Goal: Transaction & Acquisition: Purchase product/service

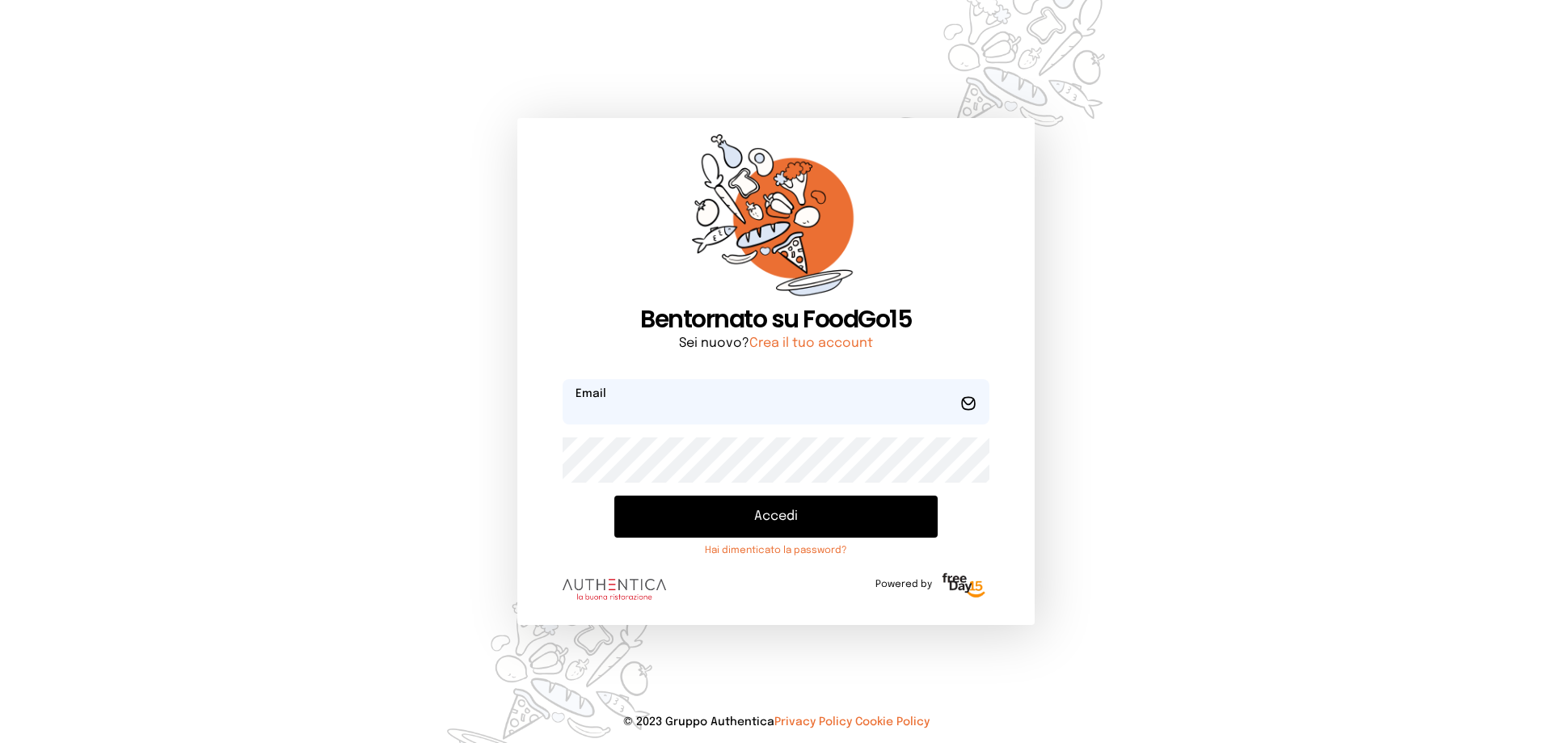
type input "**********"
click at [699, 524] on button "Accedi" at bounding box center [776, 517] width 323 height 42
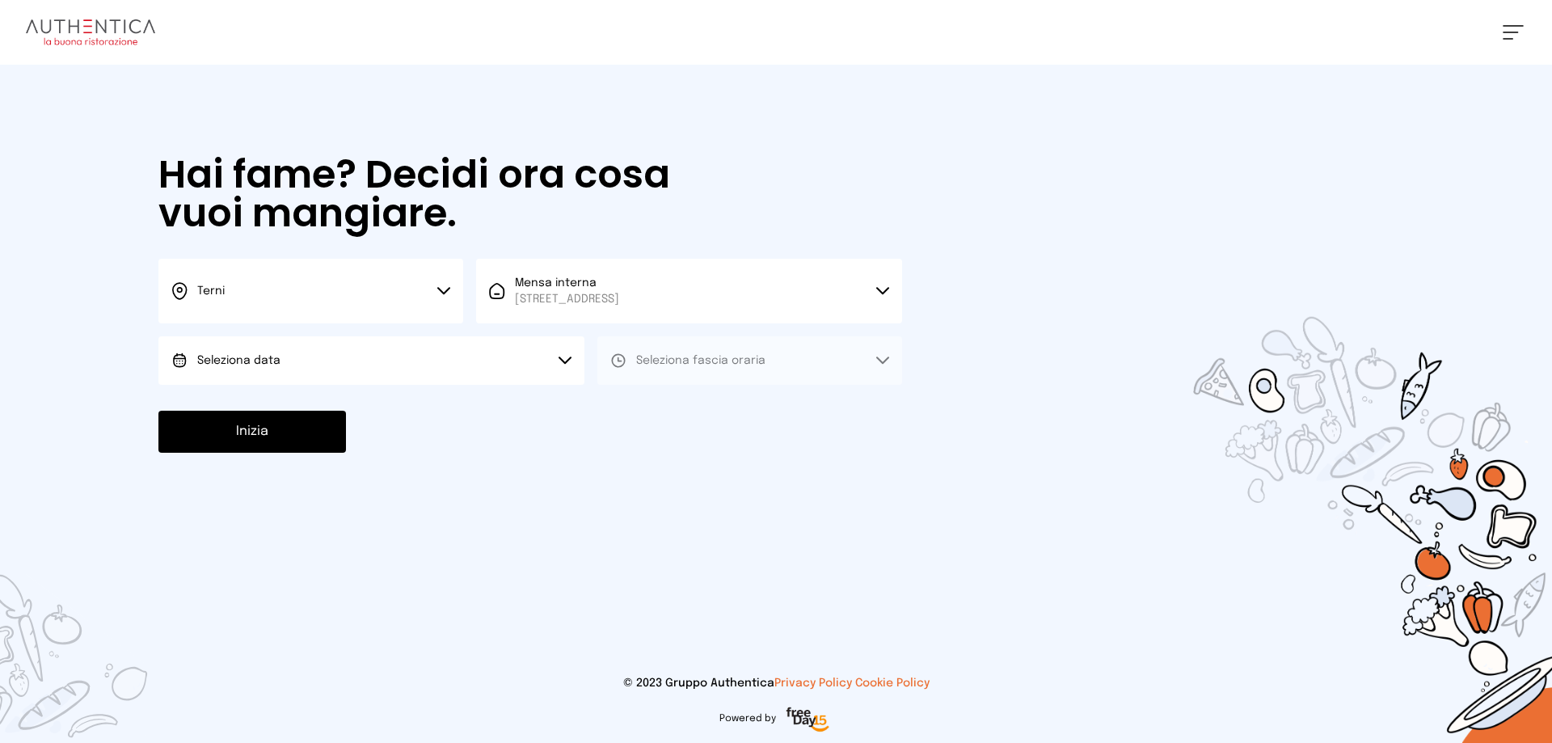
click at [526, 357] on button "Seleziona data" at bounding box center [371, 360] width 426 height 49
click at [457, 400] on li "[DATE], [DATE]" at bounding box center [371, 406] width 426 height 42
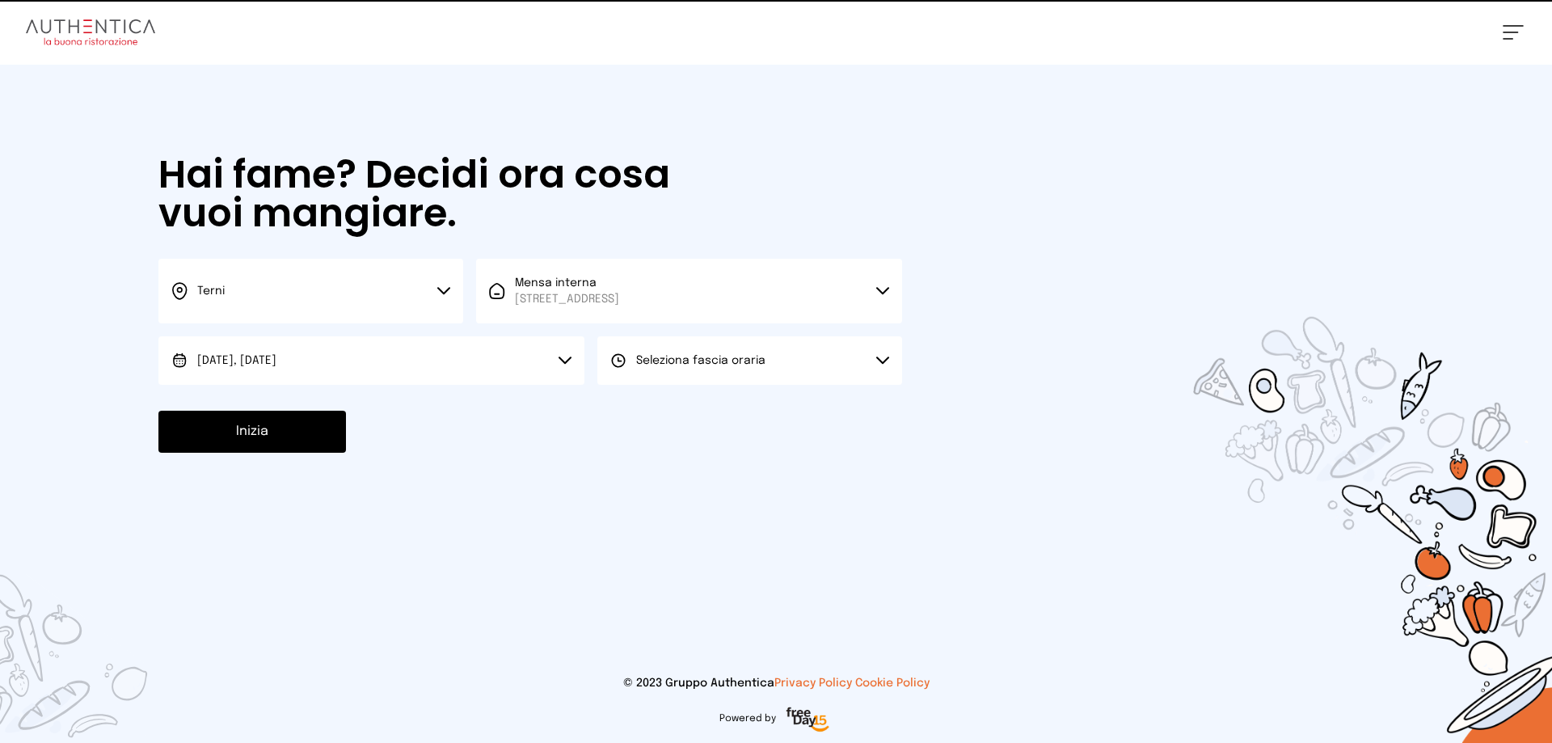
click at [658, 354] on span "Seleziona fascia oraria" at bounding box center [700, 361] width 129 height 16
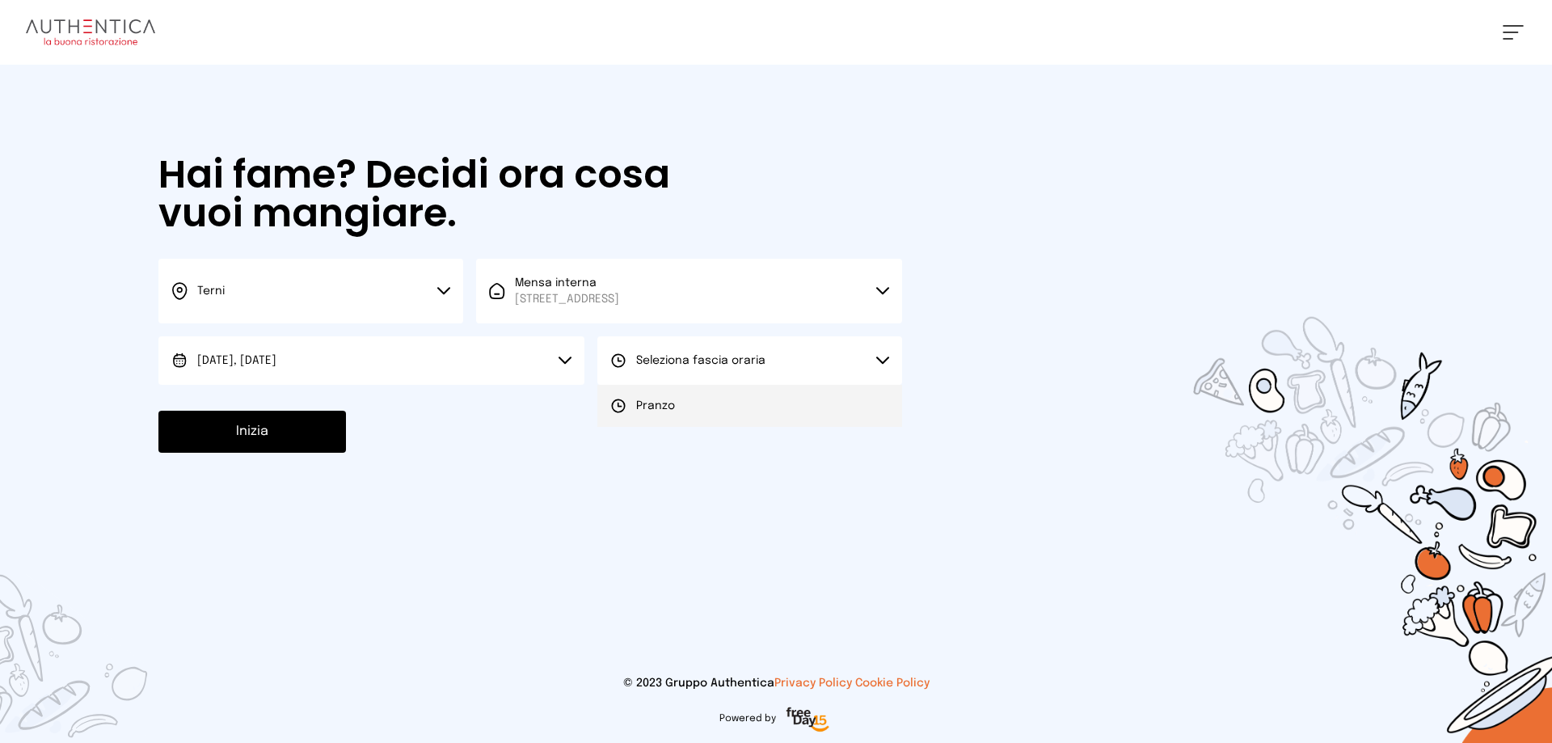
click at [659, 409] on span "Pranzo" at bounding box center [655, 406] width 39 height 16
click at [310, 431] on button "Inizia" at bounding box center [252, 432] width 188 height 42
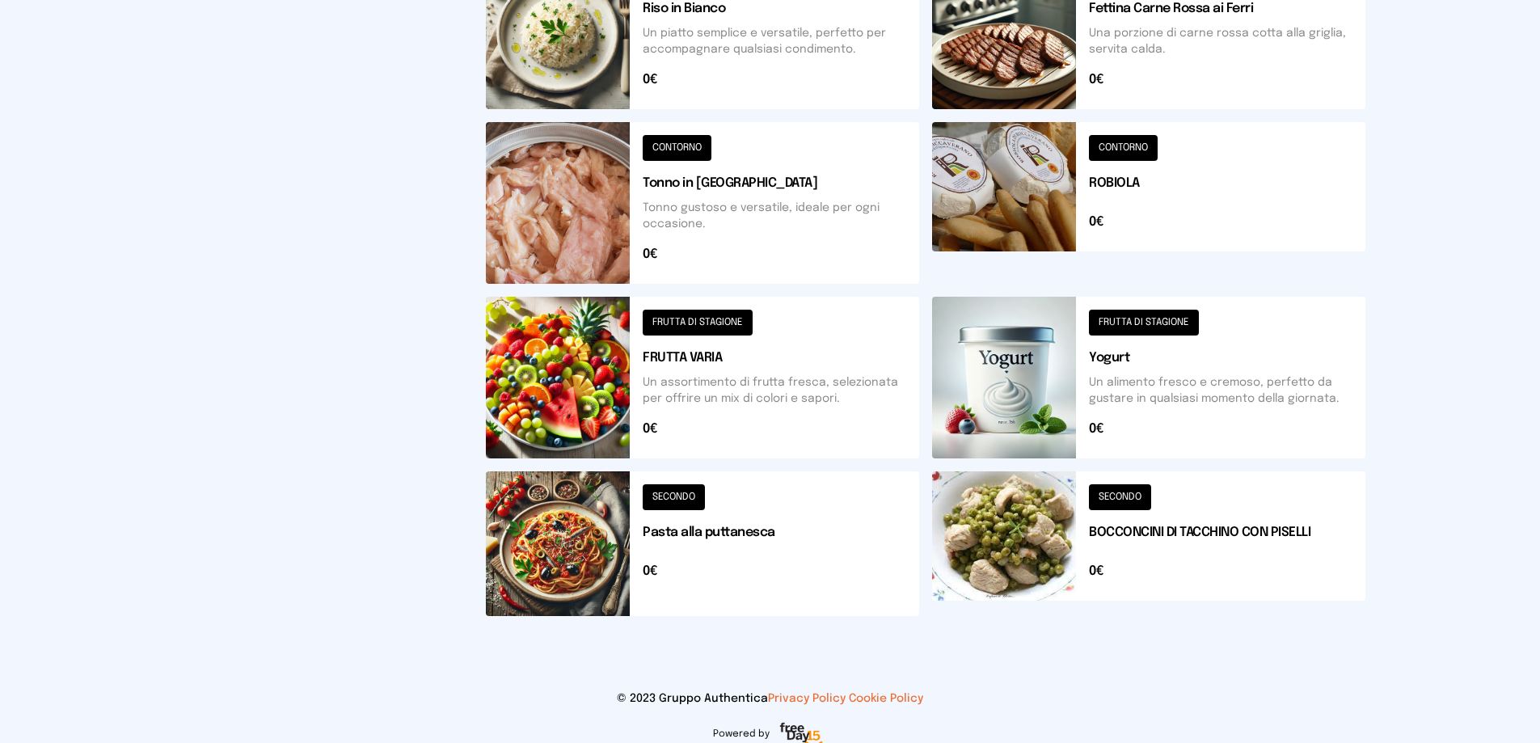
scroll to position [591, 0]
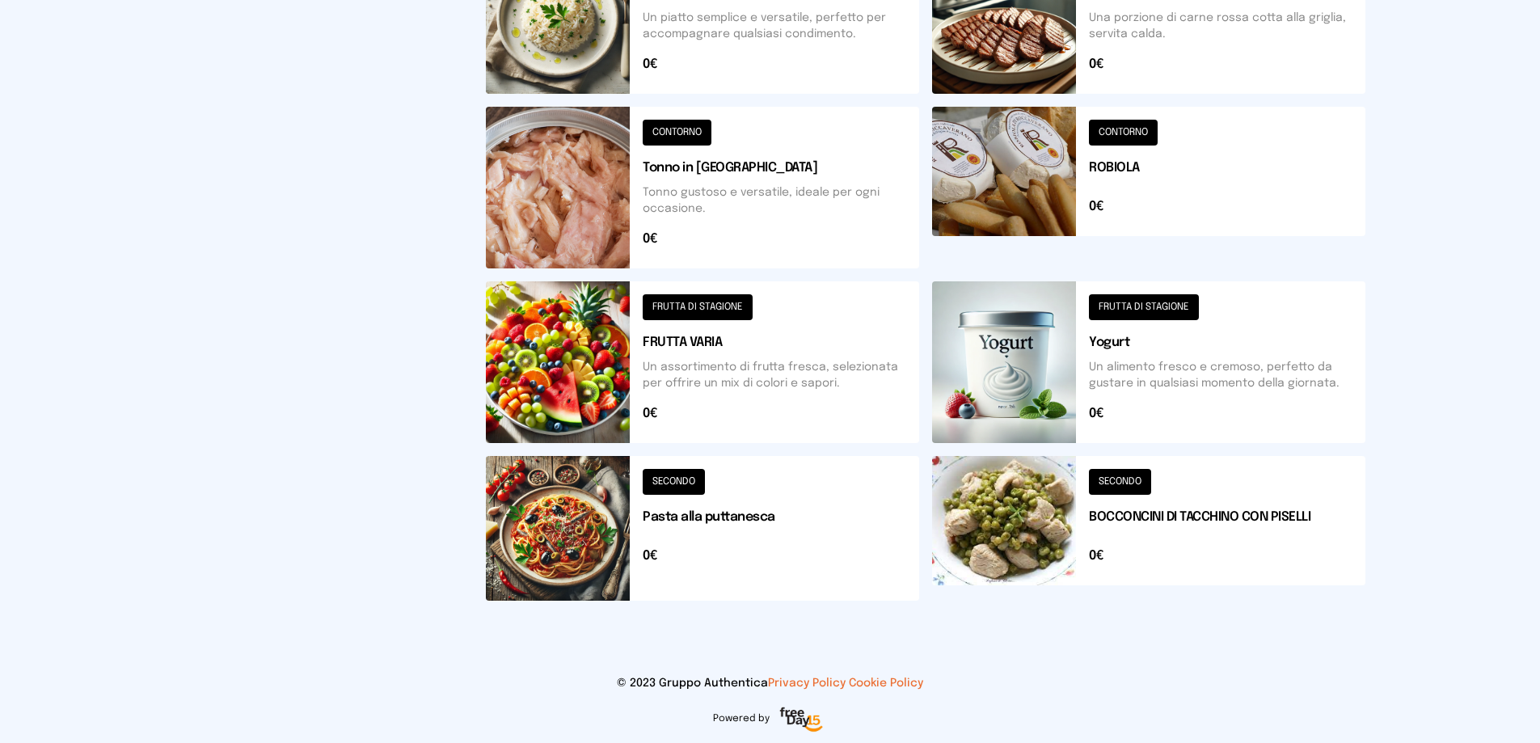
click at [1187, 524] on button at bounding box center [1148, 528] width 433 height 145
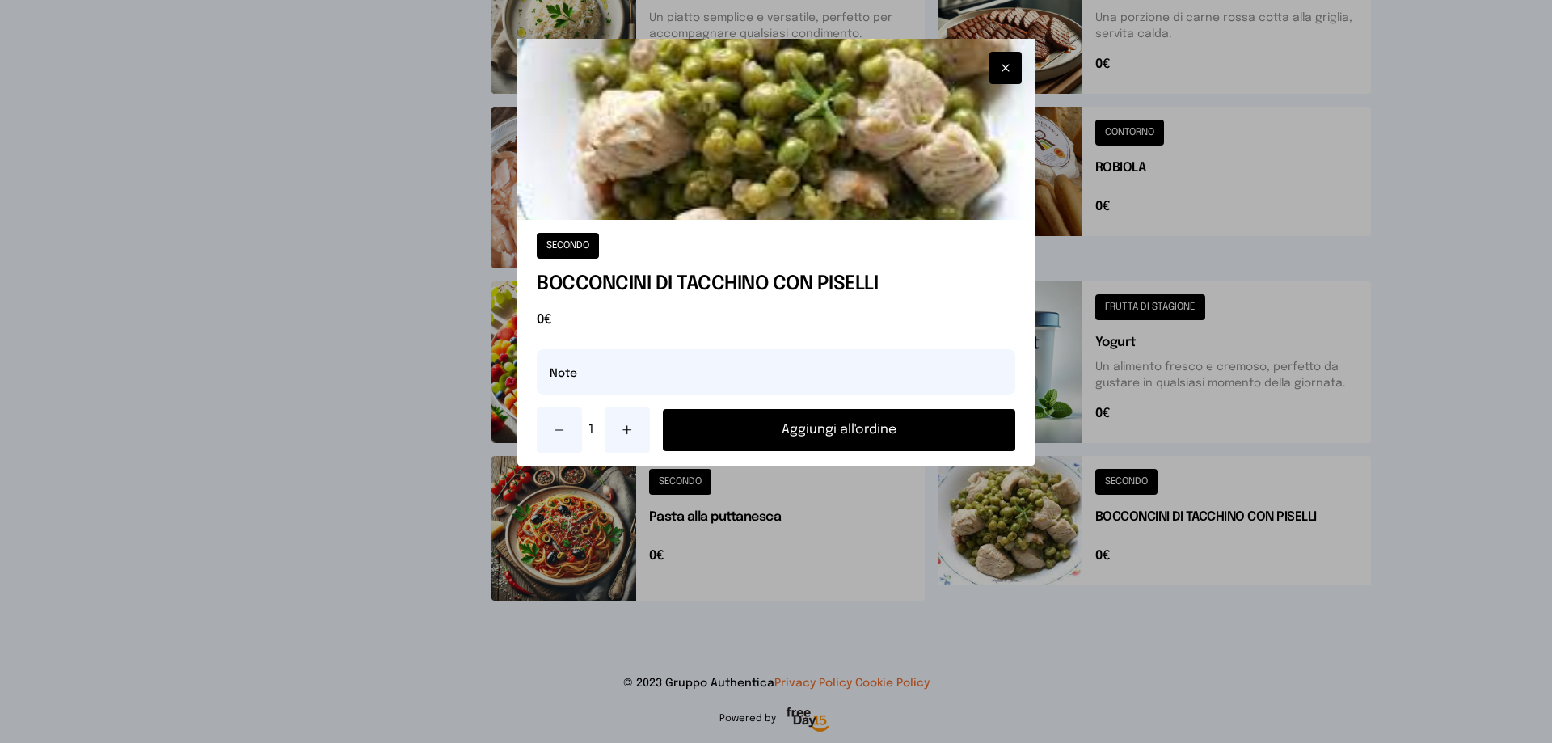
click at [824, 432] on button "Aggiungi all'ordine" at bounding box center [839, 430] width 353 height 42
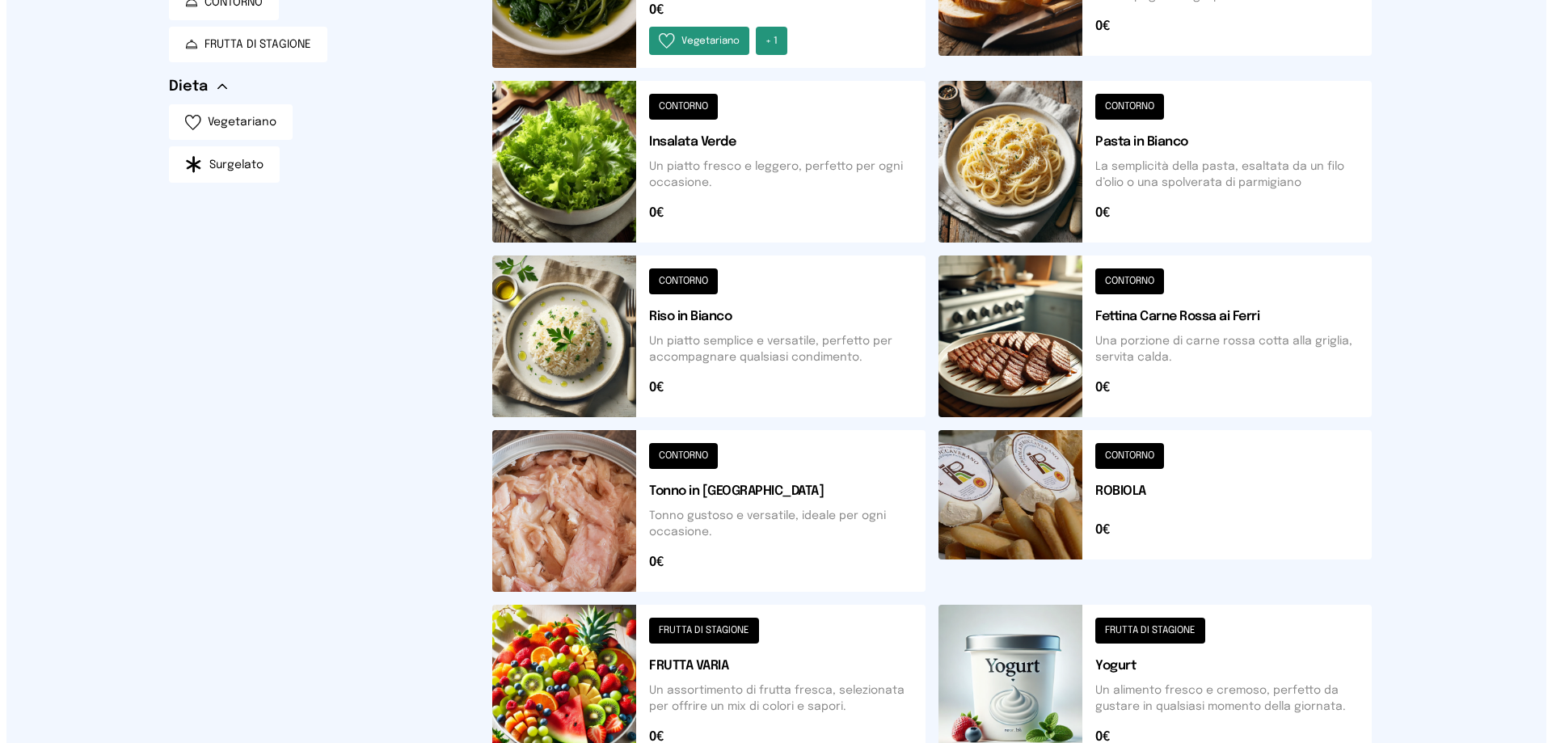
scroll to position [0, 0]
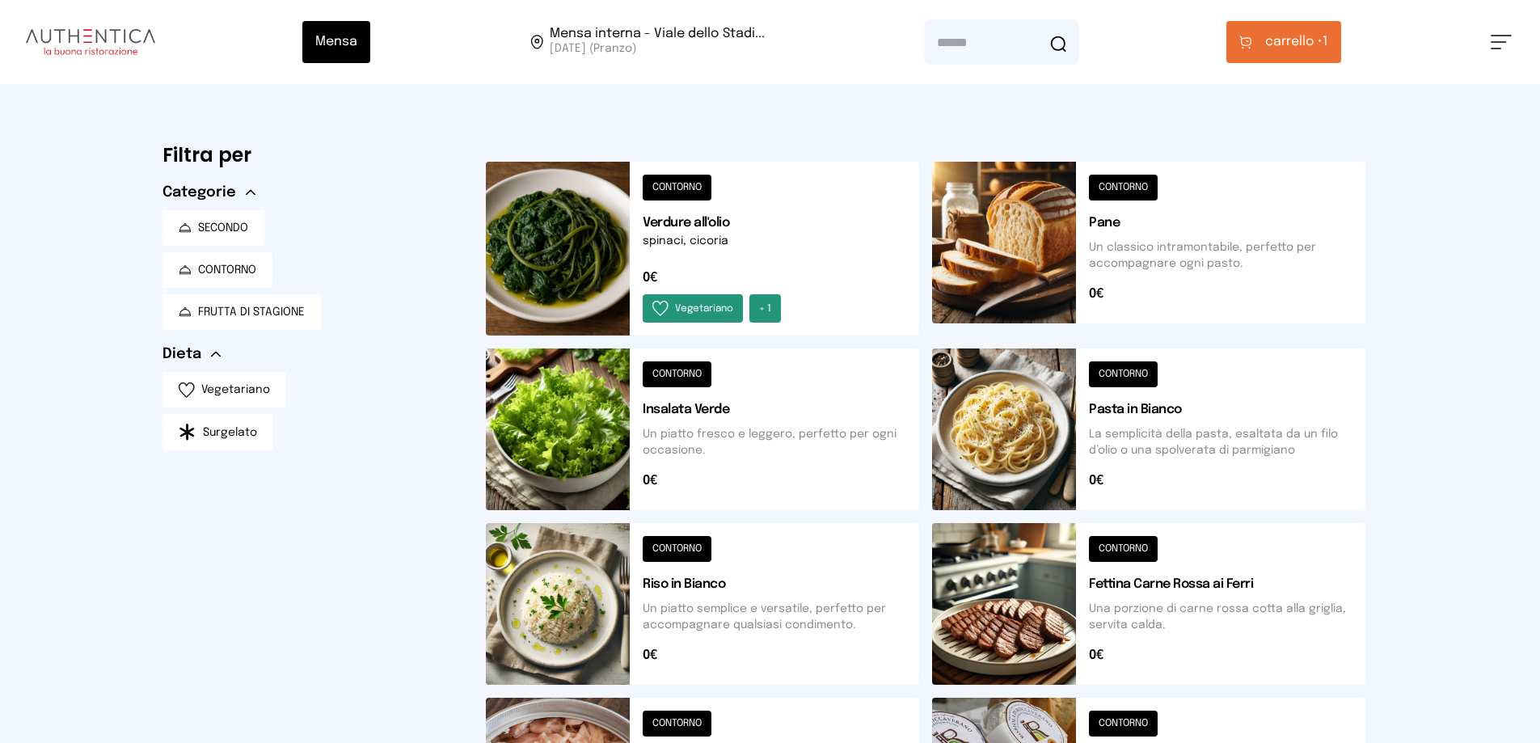
click at [1297, 28] on button "carrello • 1" at bounding box center [1284, 42] width 115 height 42
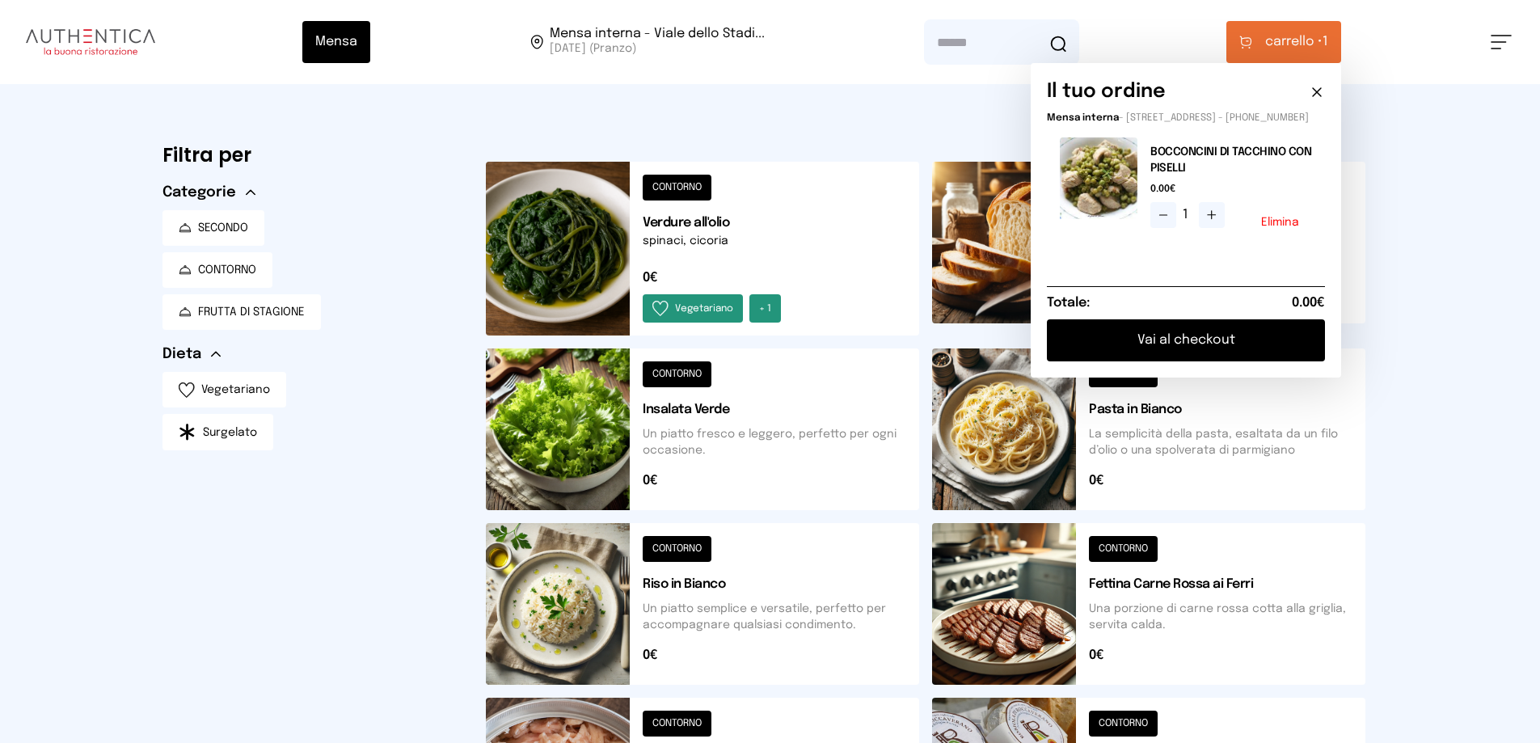
click at [1127, 354] on button "Vai al checkout" at bounding box center [1186, 340] width 278 height 42
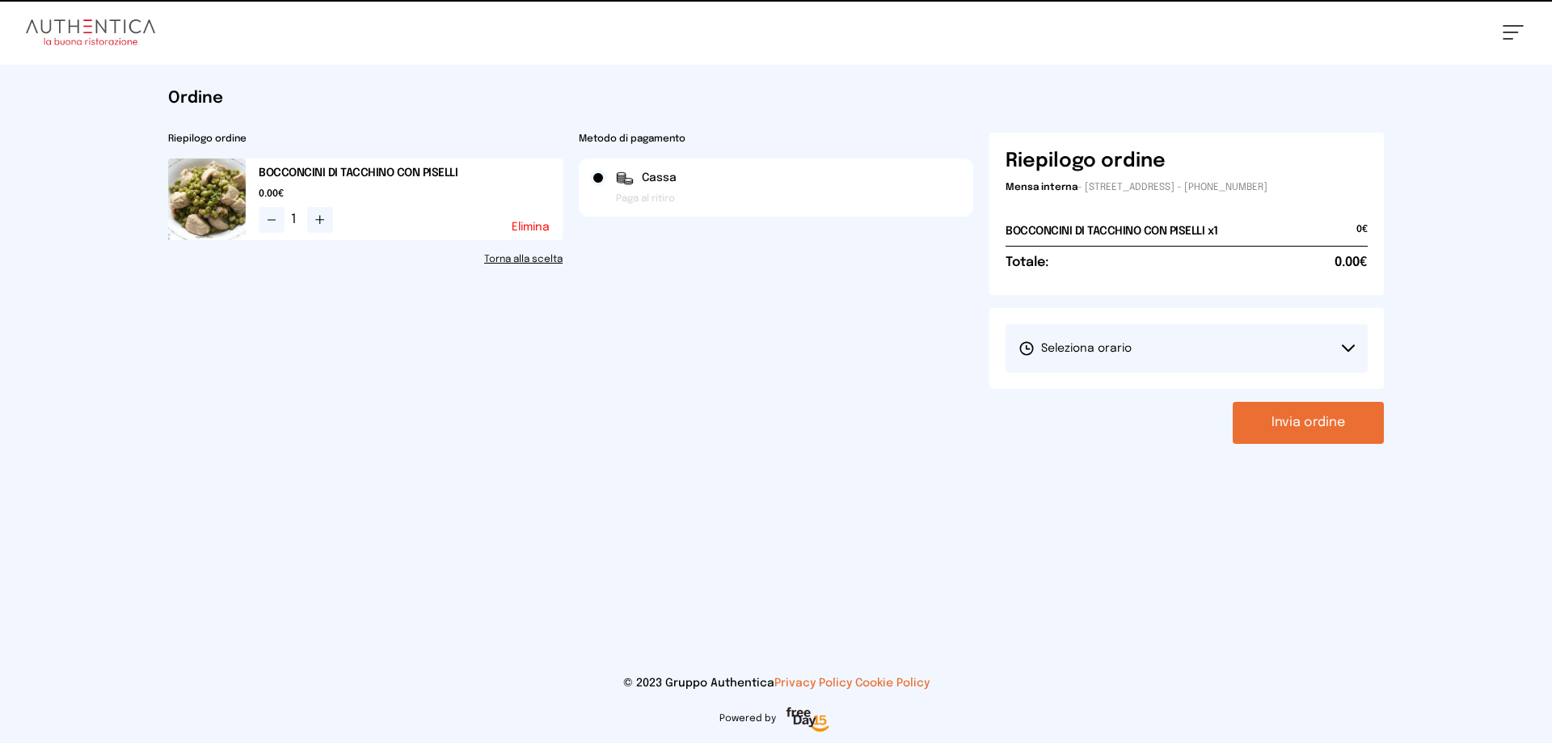
click at [1177, 356] on button "Seleziona orario" at bounding box center [1187, 348] width 362 height 49
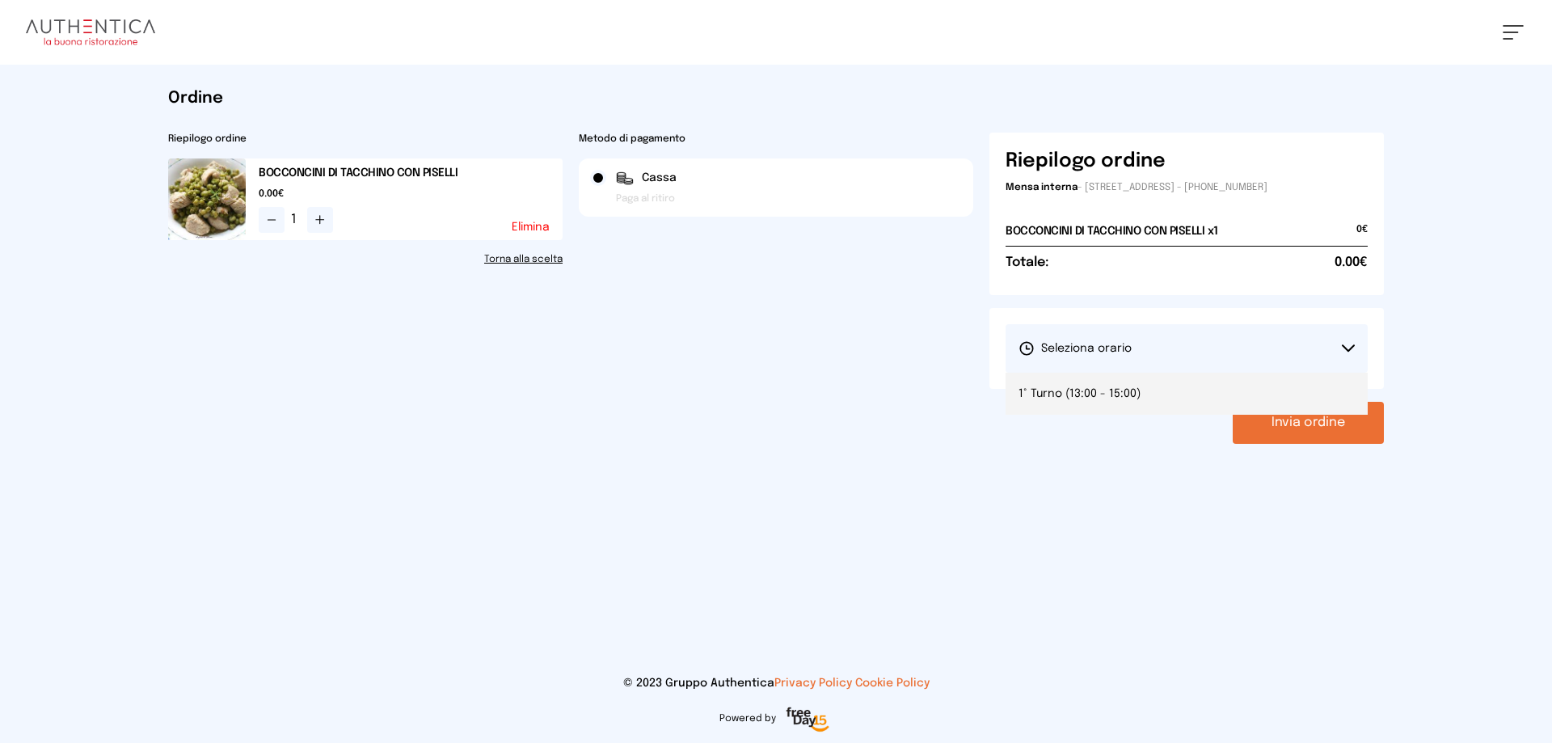
click at [1092, 393] on span "1° Turno (13:00 - 15:00)" at bounding box center [1080, 394] width 122 height 16
click at [1312, 423] on button "Invia ordine" at bounding box center [1308, 423] width 151 height 42
